Goal: Task Accomplishment & Management: Use online tool/utility

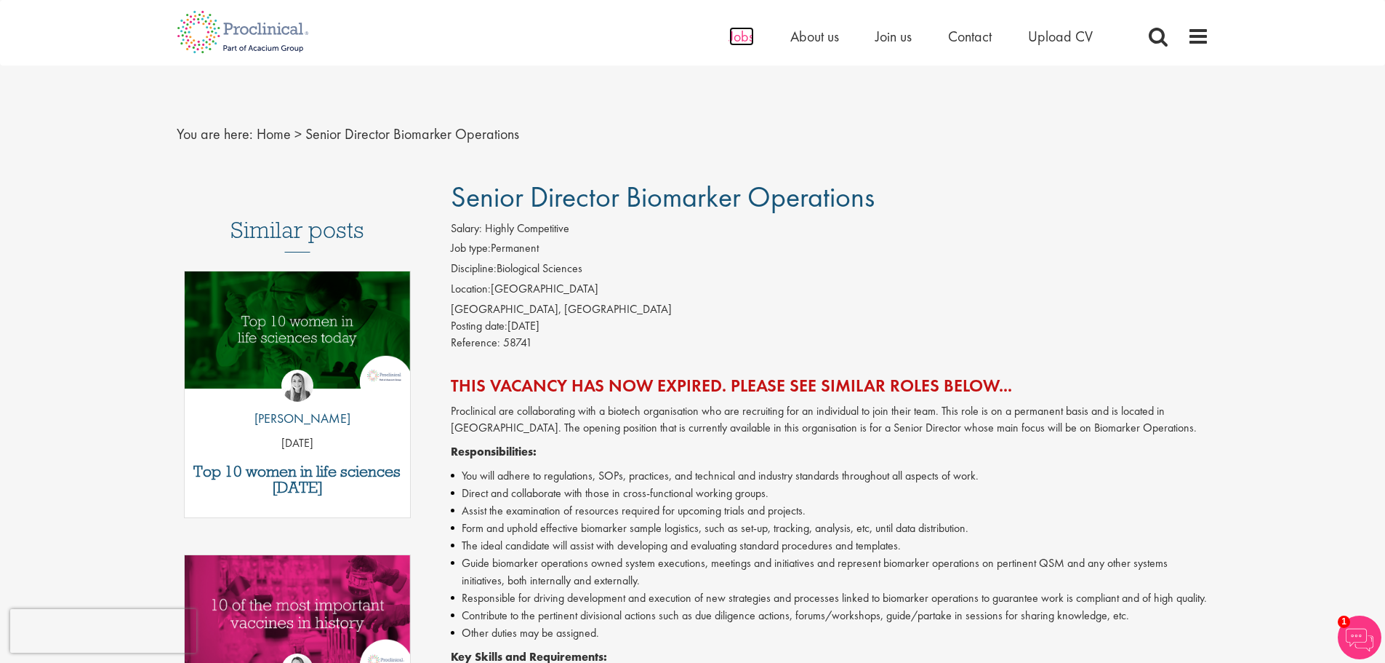
click at [741, 38] on span "Jobs" at bounding box center [741, 36] width 25 height 19
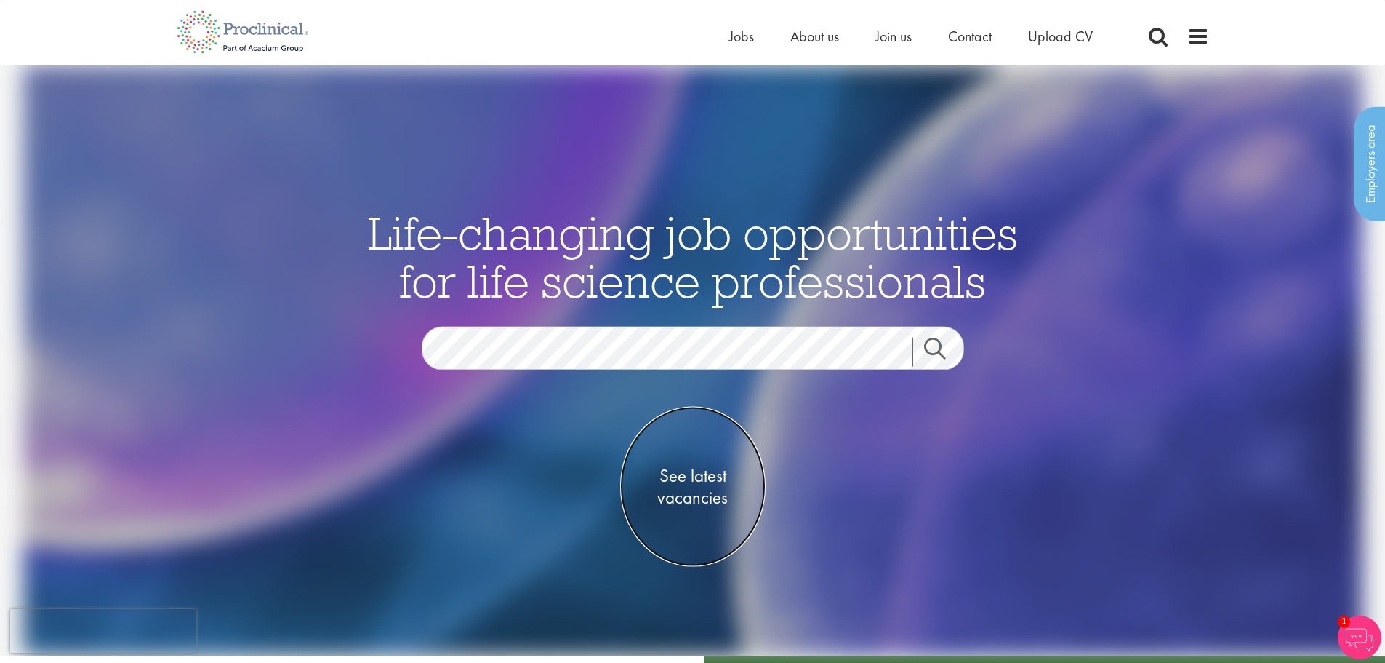
click at [677, 484] on span "See latest vacancies" at bounding box center [692, 487] width 145 height 44
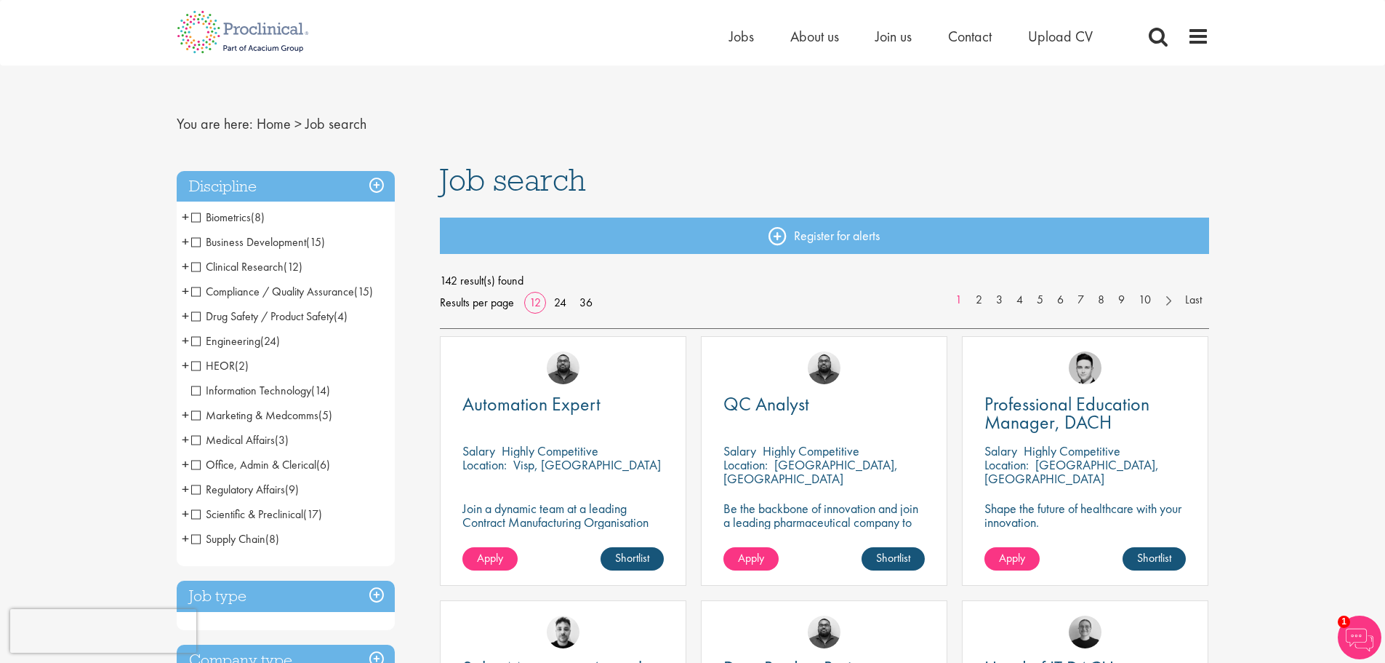
scroll to position [1, 0]
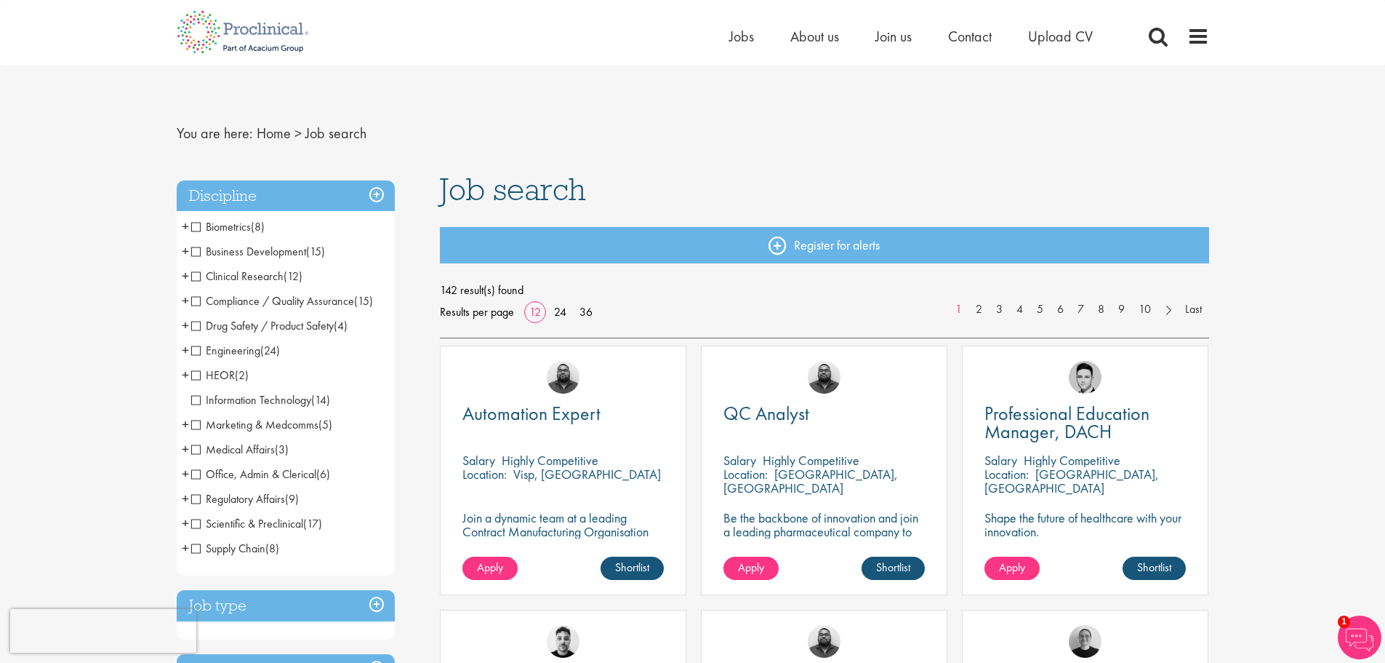
drag, startPoint x: 1395, startPoint y: 64, endPoint x: 1385, endPoint y: 68, distance: 10.8
click at [272, 281] on span "Clinical Research" at bounding box center [237, 275] width 92 height 15
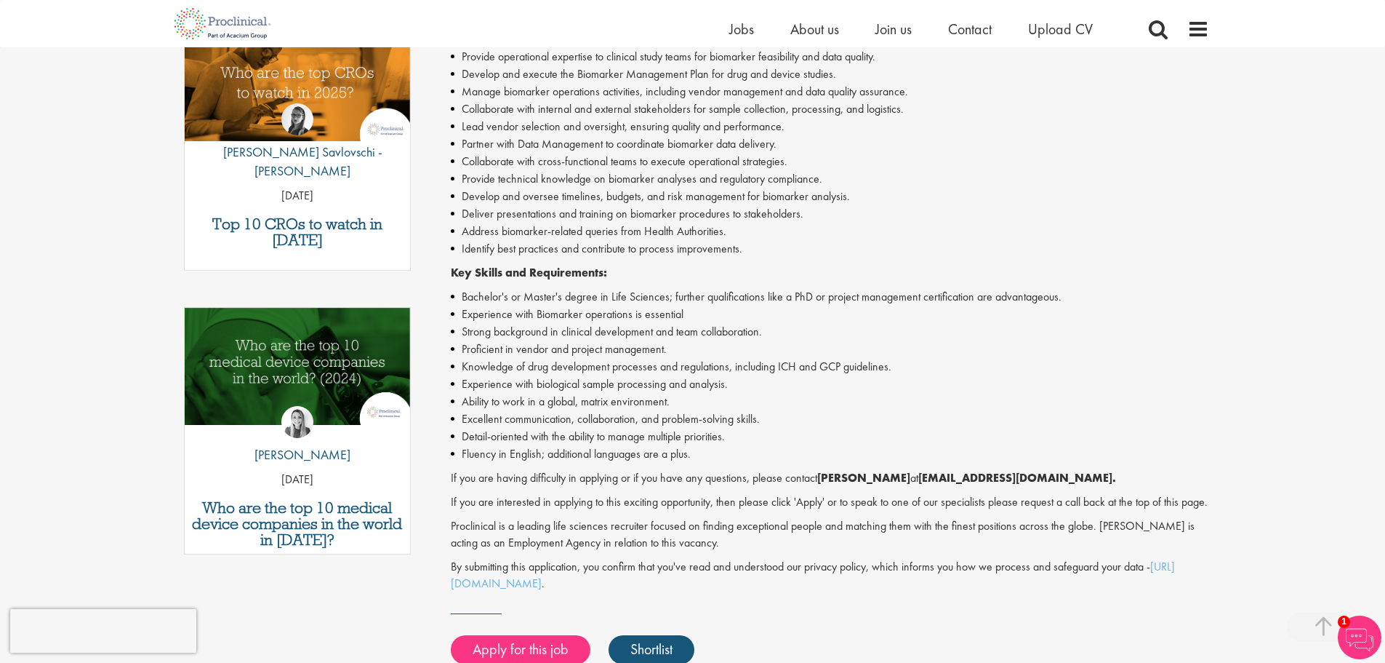
scroll to position [503, 0]
